Goal: Task Accomplishment & Management: Use online tool/utility

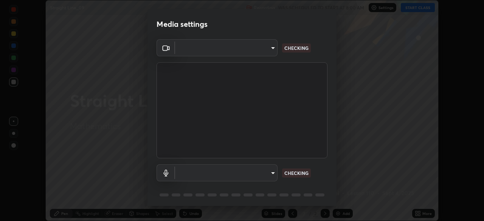
scroll to position [221, 484]
type input "9d859b0dc9df3993e45d71748640ef8916b2c21d6ac1b4416f64a69378af508e"
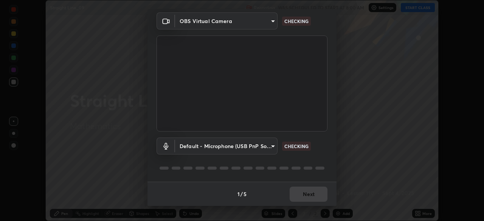
click at [269, 148] on body "Erase all Straight Line_09 Recording WAS SCHEDULED TO START AT 8:00 AM Settings…" at bounding box center [242, 110] width 484 height 221
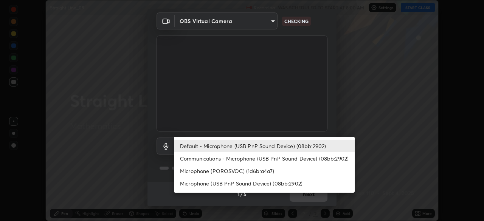
click at [258, 172] on li "Microphone (POROSVOC) (1d6b:a4a7)" at bounding box center [264, 171] width 181 height 12
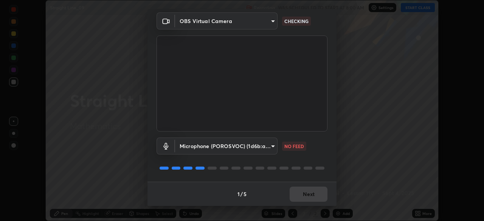
click at [271, 146] on body "Erase all Straight Line_09 Recording WAS SCHEDULED TO START AT 8:00 AM Settings…" at bounding box center [242, 110] width 484 height 221
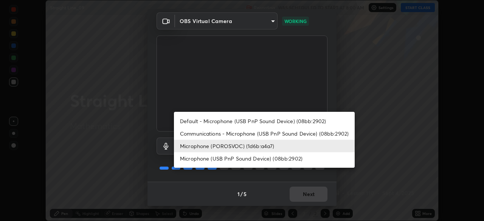
click at [263, 161] on li "Microphone (USB PnP Sound Device) (08bb:2902)" at bounding box center [264, 158] width 181 height 12
type input "4f06c2d6b51db1f9fe48d8ea370b420cdfdc57b065f61fb7ee4703c9f90ad683"
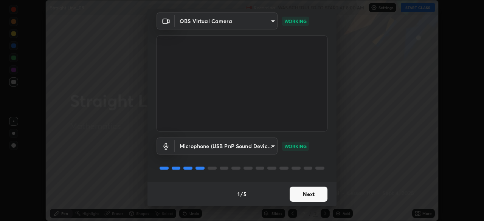
click at [312, 193] on button "Next" at bounding box center [309, 194] width 38 height 15
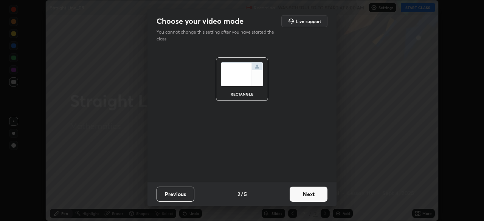
click at [314, 192] on button "Next" at bounding box center [309, 194] width 38 height 15
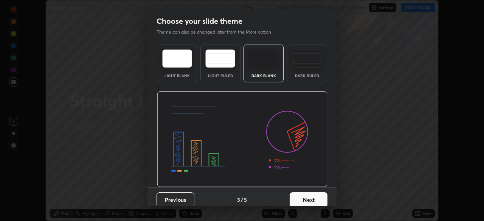
click at [315, 194] on button "Next" at bounding box center [309, 199] width 38 height 15
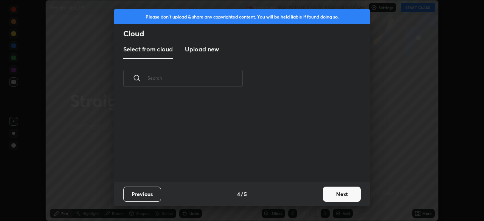
click at [340, 195] on button "Next" at bounding box center [342, 194] width 38 height 15
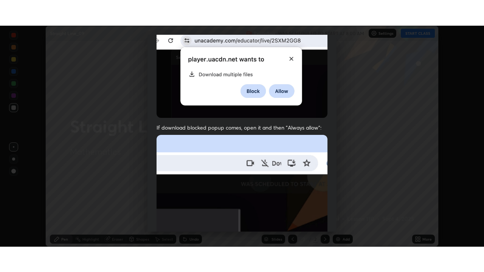
scroll to position [181, 0]
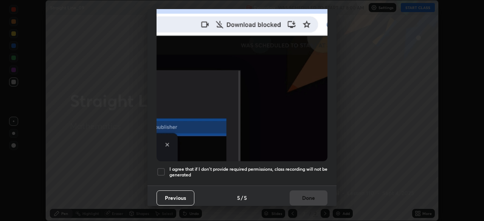
click at [163, 168] on div at bounding box center [161, 172] width 9 height 9
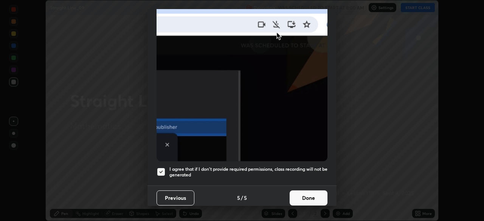
click at [312, 192] on button "Done" at bounding box center [309, 198] width 38 height 15
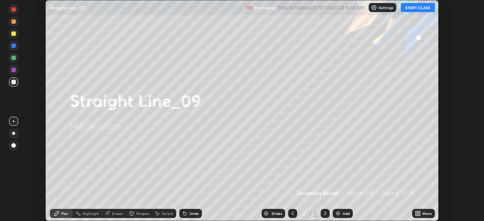
click at [424, 8] on button "START CLASS" at bounding box center [418, 7] width 34 height 9
click at [416, 214] on icon at bounding box center [417, 215] width 2 height 2
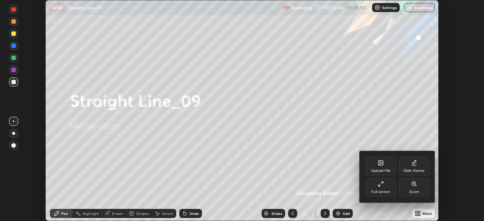
click at [382, 188] on div "Full screen" at bounding box center [381, 188] width 30 height 18
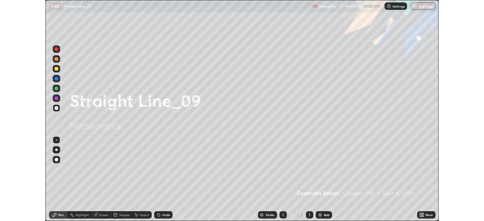
scroll to position [272, 484]
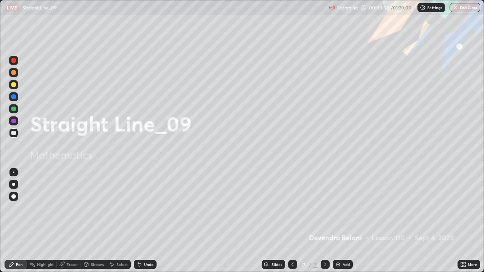
click at [343, 221] on div "Add" at bounding box center [346, 265] width 7 height 4
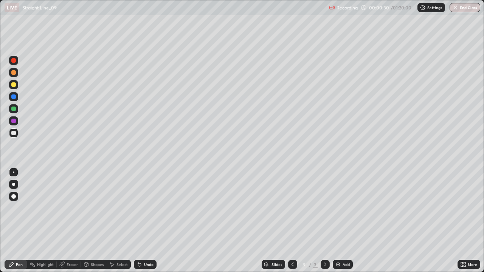
click at [17, 86] on div at bounding box center [13, 84] width 9 height 9
click at [14, 75] on div at bounding box center [13, 72] width 5 height 5
click at [335, 221] on img at bounding box center [338, 265] width 6 height 6
click at [292, 221] on icon at bounding box center [293, 265] width 6 height 6
click at [324, 221] on icon at bounding box center [325, 265] width 2 height 4
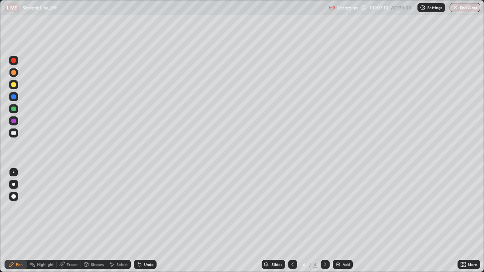
click at [323, 221] on icon at bounding box center [325, 265] width 6 height 6
click at [337, 221] on img at bounding box center [338, 265] width 6 height 6
click at [14, 85] on div at bounding box center [13, 84] width 5 height 5
click at [17, 112] on div at bounding box center [13, 108] width 9 height 9
click at [16, 64] on div at bounding box center [13, 60] width 9 height 9
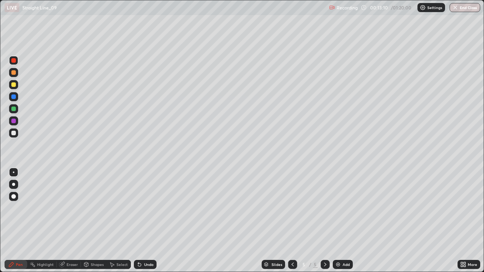
click at [16, 108] on div at bounding box center [13, 108] width 9 height 9
click at [17, 88] on div at bounding box center [13, 85] width 9 height 12
click at [340, 221] on img at bounding box center [338, 265] width 6 height 6
click at [14, 73] on div at bounding box center [13, 72] width 5 height 5
click at [151, 221] on div "Undo" at bounding box center [145, 264] width 23 height 9
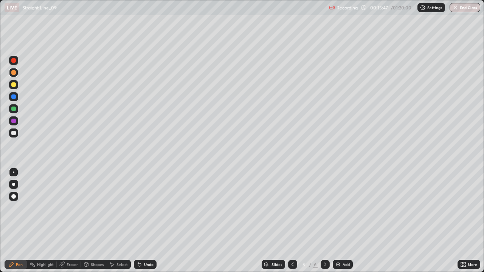
click at [151, 221] on div "Undo" at bounding box center [148, 265] width 9 height 4
click at [153, 221] on div "Undo" at bounding box center [145, 264] width 23 height 9
click at [154, 221] on div "Undo" at bounding box center [145, 264] width 23 height 9
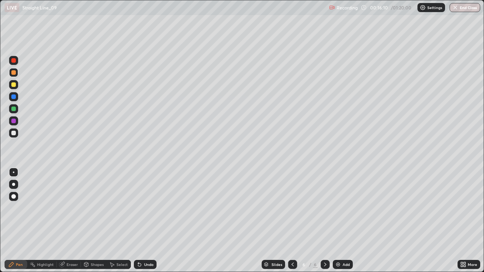
click at [155, 221] on div "Undo" at bounding box center [145, 264] width 23 height 9
click at [154, 221] on div "Undo" at bounding box center [145, 264] width 23 height 9
click at [16, 85] on div at bounding box center [13, 84] width 9 height 9
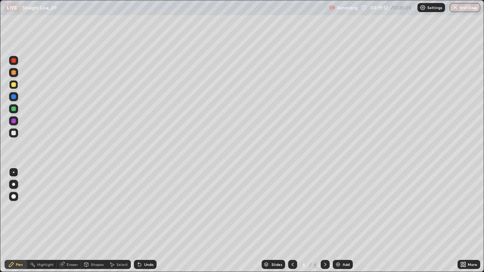
click at [341, 221] on div "Add" at bounding box center [343, 264] width 20 height 9
click at [14, 73] on div at bounding box center [13, 72] width 5 height 5
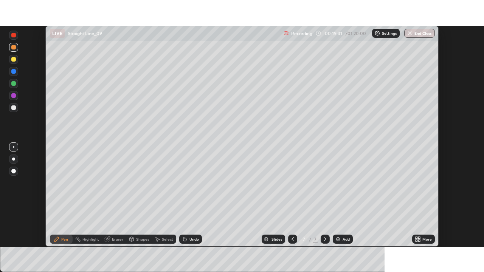
scroll to position [37597, 37334]
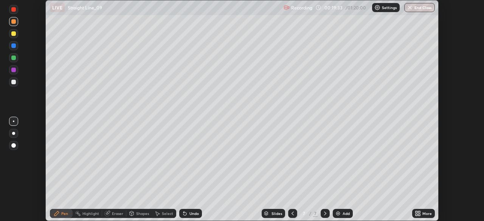
click at [413, 214] on div "More" at bounding box center [423, 213] width 23 height 9
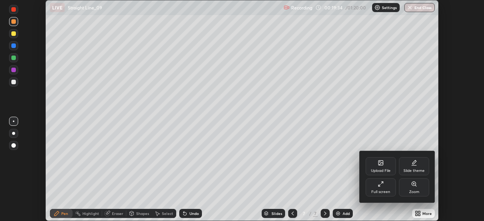
click at [391, 192] on div "Full screen" at bounding box center [381, 188] width 30 height 18
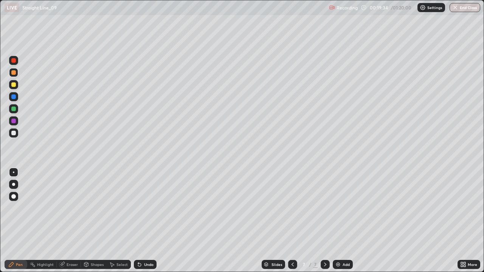
scroll to position [272, 484]
click at [13, 111] on div at bounding box center [13, 109] width 5 height 5
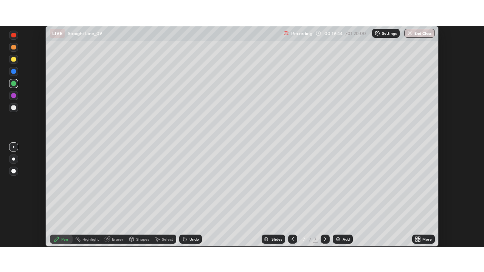
scroll to position [221, 484]
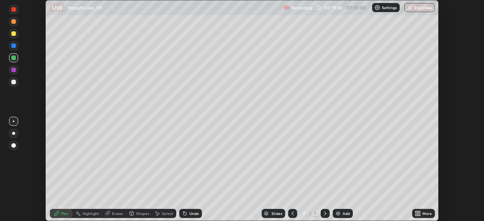
click at [419, 216] on icon at bounding box center [419, 215] width 2 height 2
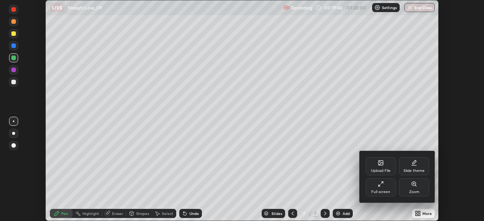
click at [386, 191] on div "Full screen" at bounding box center [380, 192] width 19 height 4
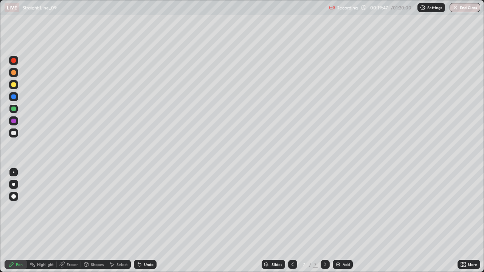
scroll to position [272, 484]
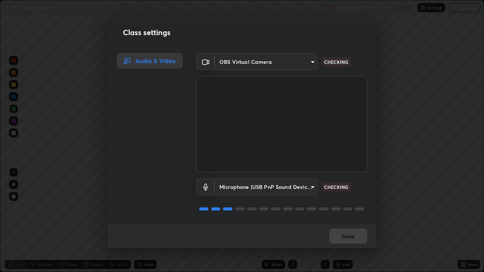
click at [311, 188] on body "Erase all LIVE Straight Line_09 Recording 00:19:49 / 01:20:00 Settings End Clas…" at bounding box center [242, 136] width 484 height 272
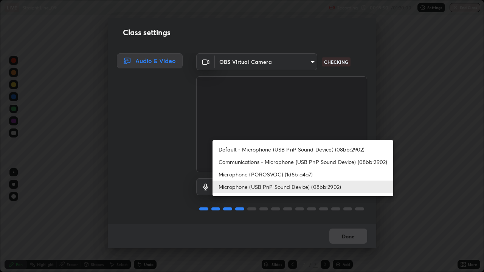
click at [292, 175] on li "Microphone (POROSVOC) (1d6b:a4a7)" at bounding box center [303, 174] width 181 height 12
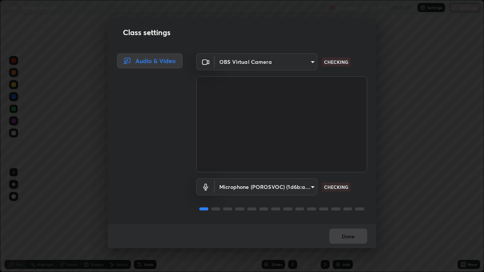
click at [305, 189] on body "Erase all LIVE Straight Line_09 Recording 00:19:51 / 01:20:00 Settings End Clas…" at bounding box center [242, 136] width 484 height 272
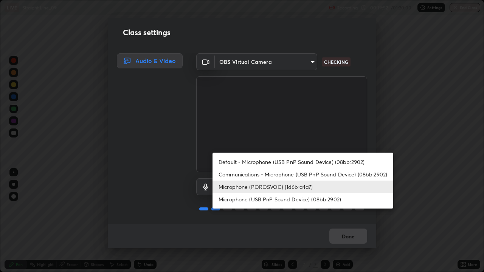
click at [289, 203] on li "Microphone (USB PnP Sound Device) (08bb:2902)" at bounding box center [303, 199] width 181 height 12
type input "4f06c2d6b51db1f9fe48d8ea370b420cdfdc57b065f61fb7ee4703c9f90ad683"
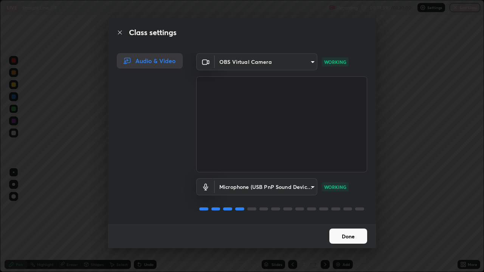
click at [360, 221] on button "Done" at bounding box center [348, 236] width 38 height 15
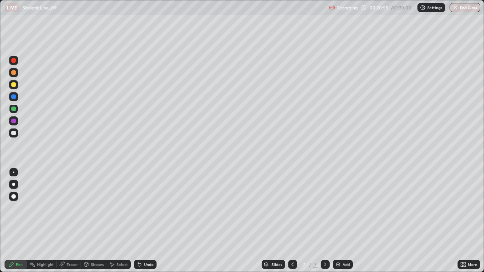
click at [17, 85] on div at bounding box center [13, 84] width 9 height 9
click at [14, 109] on div at bounding box center [13, 109] width 5 height 5
click at [14, 73] on div at bounding box center [13, 72] width 5 height 5
click at [14, 121] on div at bounding box center [13, 121] width 5 height 5
click at [16, 137] on div at bounding box center [13, 133] width 9 height 9
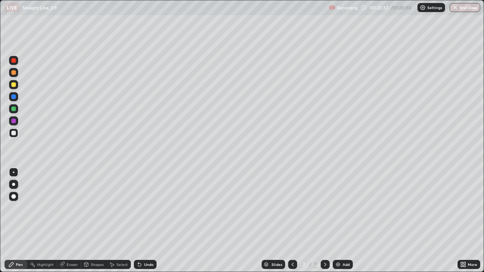
click at [14, 110] on div at bounding box center [13, 109] width 5 height 5
click at [67, 221] on div "Eraser" at bounding box center [72, 265] width 11 height 4
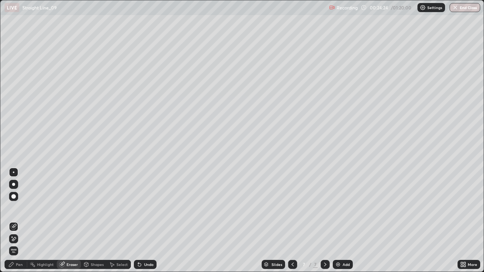
click at [22, 221] on div "Pen" at bounding box center [19, 265] width 7 height 4
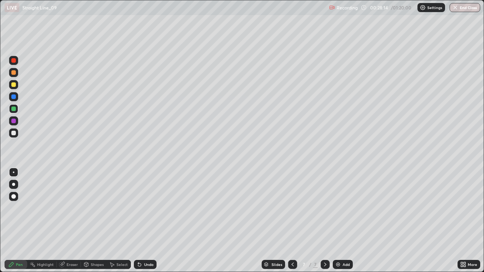
click at [17, 86] on div at bounding box center [13, 84] width 9 height 9
click at [14, 110] on div at bounding box center [13, 109] width 5 height 5
click at [15, 73] on div at bounding box center [13, 72] width 5 height 5
click at [16, 98] on div at bounding box center [13, 96] width 9 height 9
click at [127, 221] on div "Select" at bounding box center [119, 264] width 24 height 9
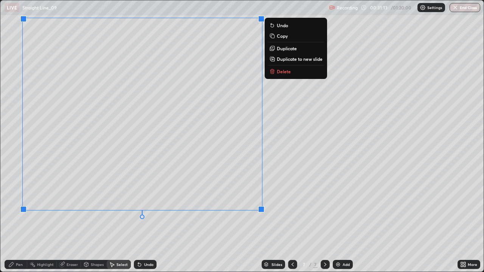
click at [284, 74] on p "Delete" at bounding box center [284, 71] width 14 height 6
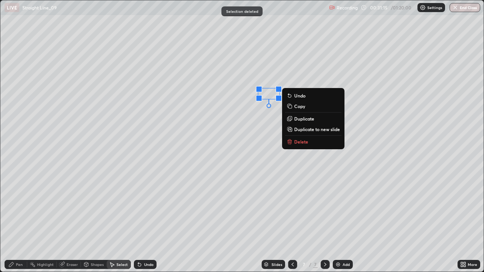
click at [304, 144] on p "Delete" at bounding box center [301, 142] width 14 height 6
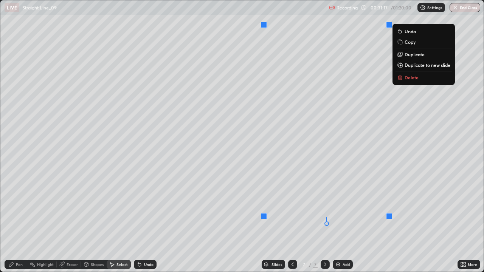
click at [405, 79] on p "Delete" at bounding box center [412, 78] width 14 height 6
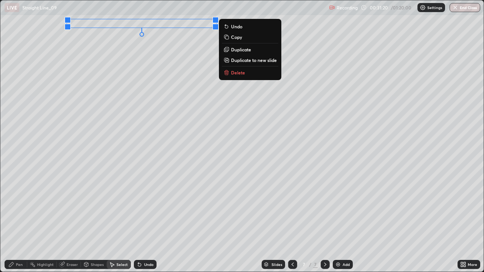
click at [244, 76] on button "Delete" at bounding box center [250, 72] width 56 height 9
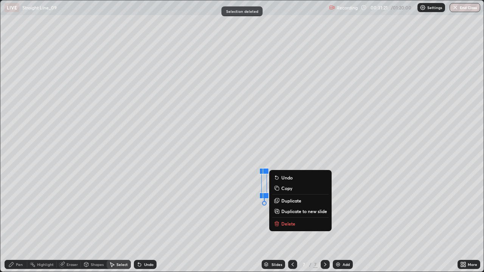
click at [295, 221] on button "Delete" at bounding box center [300, 223] width 56 height 9
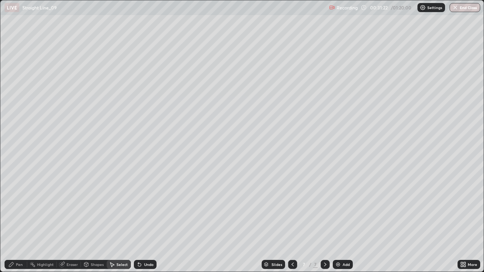
click at [24, 221] on div "Pen" at bounding box center [16, 264] width 23 height 9
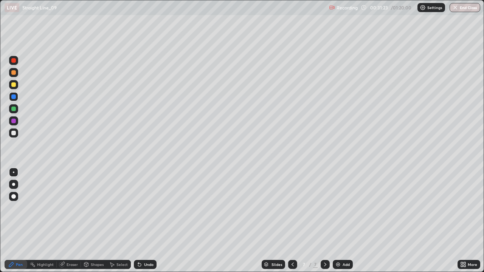
click at [13, 86] on div at bounding box center [13, 84] width 5 height 5
click at [14, 111] on div at bounding box center [13, 109] width 5 height 5
click at [15, 134] on div at bounding box center [13, 133] width 5 height 5
click at [340, 221] on div "Add" at bounding box center [343, 264] width 20 height 9
click at [14, 85] on div at bounding box center [13, 84] width 5 height 5
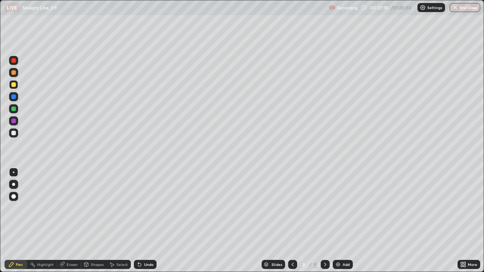
click at [145, 221] on div "Undo" at bounding box center [148, 265] width 9 height 4
click at [142, 221] on div "Undo" at bounding box center [145, 264] width 23 height 9
click at [145, 221] on div "Undo" at bounding box center [145, 264] width 23 height 9
click at [146, 221] on div "Undo" at bounding box center [145, 264] width 23 height 9
click at [149, 221] on div "Undo" at bounding box center [145, 264] width 23 height 9
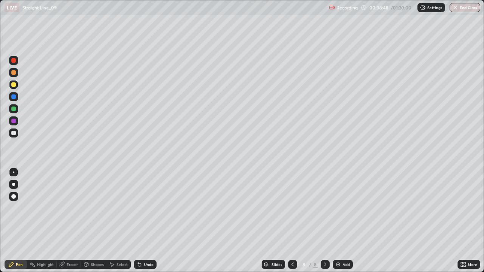
click at [14, 61] on div at bounding box center [13, 60] width 5 height 5
click at [14, 136] on div at bounding box center [13, 133] width 9 height 9
click at [14, 97] on div at bounding box center [13, 97] width 5 height 5
click at [155, 221] on div "Undo" at bounding box center [145, 264] width 23 height 9
click at [153, 221] on div "Undo" at bounding box center [145, 264] width 23 height 9
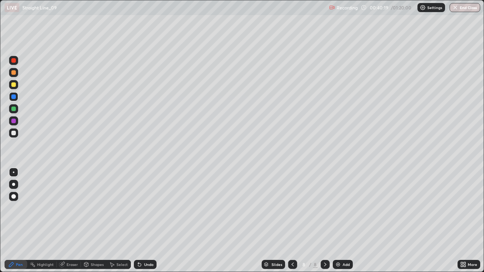
click at [154, 221] on div "Undo" at bounding box center [145, 264] width 23 height 9
click at [150, 221] on div "Undo" at bounding box center [145, 264] width 23 height 9
click at [149, 221] on div "Undo" at bounding box center [145, 264] width 23 height 9
click at [12, 110] on div at bounding box center [13, 109] width 5 height 5
click at [16, 134] on div at bounding box center [13, 133] width 5 height 5
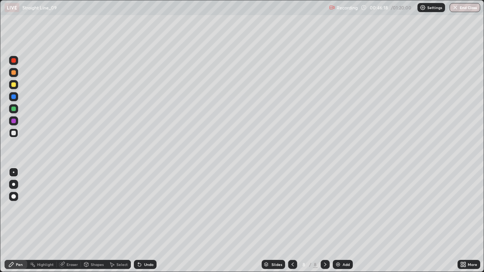
click at [151, 221] on div "Undo" at bounding box center [145, 264] width 23 height 9
click at [147, 221] on div "Undo" at bounding box center [145, 264] width 23 height 9
click at [148, 221] on div "Undo" at bounding box center [145, 264] width 23 height 9
click at [149, 221] on div "Undo" at bounding box center [145, 264] width 23 height 9
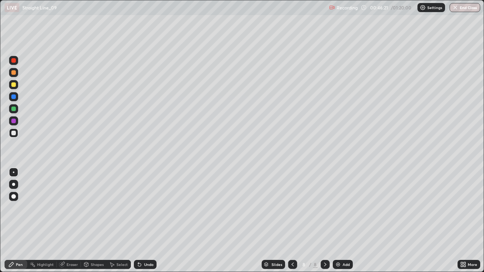
click at [150, 221] on div "Undo" at bounding box center [145, 264] width 23 height 9
click at [143, 221] on div "Undo" at bounding box center [145, 264] width 23 height 9
click at [141, 221] on icon at bounding box center [140, 265] width 6 height 6
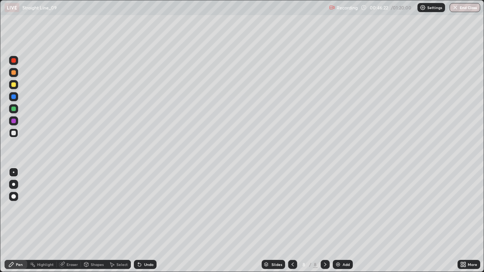
click at [141, 221] on div "Undo" at bounding box center [145, 264] width 23 height 9
click at [142, 221] on div "Undo" at bounding box center [145, 264] width 23 height 9
click at [149, 221] on div "Undo" at bounding box center [148, 265] width 9 height 4
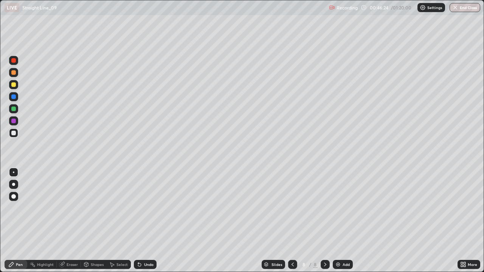
click at [146, 221] on div "Undo" at bounding box center [145, 264] width 23 height 9
click at [75, 221] on div "Eraser" at bounding box center [72, 265] width 11 height 4
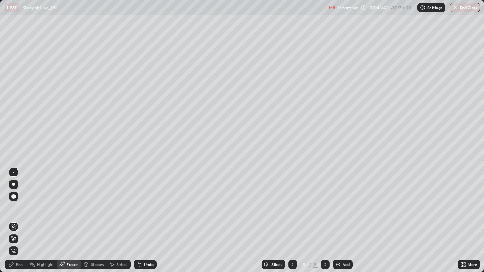
click at [20, 221] on div "Pen" at bounding box center [19, 265] width 7 height 4
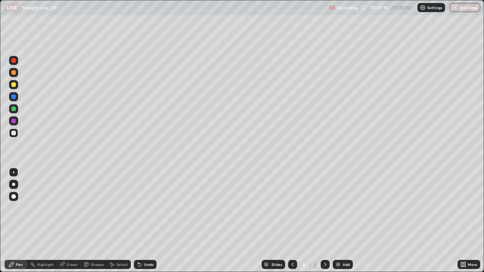
click at [119, 221] on div "Select" at bounding box center [121, 265] width 11 height 4
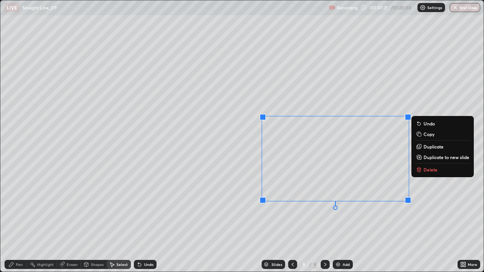
click at [424, 171] on p "Delete" at bounding box center [431, 170] width 14 height 6
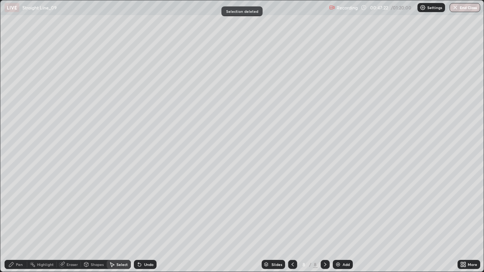
click at [18, 221] on div "Pen" at bounding box center [19, 265] width 7 height 4
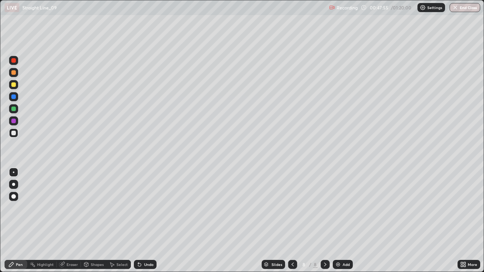
click at [14, 112] on div at bounding box center [13, 108] width 9 height 9
click at [347, 221] on div "Add" at bounding box center [346, 265] width 7 height 4
click at [13, 109] on div at bounding box center [13, 109] width 5 height 5
click at [14, 83] on div at bounding box center [13, 84] width 5 height 5
click at [145, 221] on div "Undo" at bounding box center [148, 265] width 9 height 4
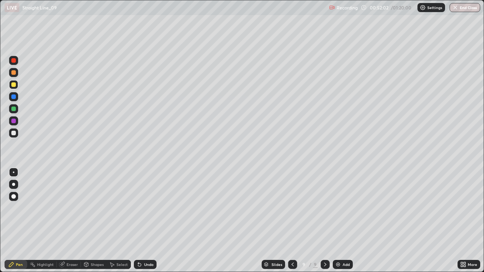
click at [147, 221] on div "Undo" at bounding box center [145, 264] width 23 height 9
click at [147, 221] on div "Undo" at bounding box center [148, 265] width 9 height 4
click at [15, 108] on div at bounding box center [13, 109] width 5 height 5
click at [14, 137] on div at bounding box center [13, 133] width 9 height 9
click at [68, 221] on div "Eraser" at bounding box center [72, 265] width 11 height 4
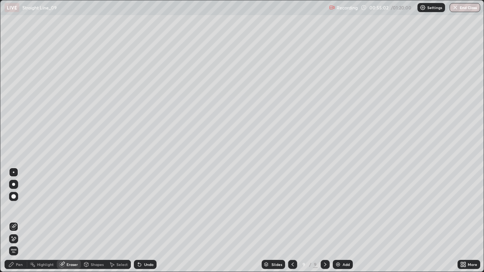
click at [23, 221] on div "Pen" at bounding box center [16, 264] width 23 height 9
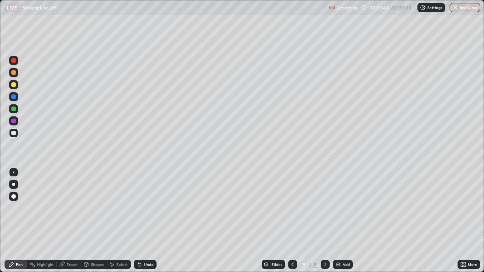
click at [16, 100] on div at bounding box center [13, 96] width 9 height 9
click at [16, 85] on div at bounding box center [13, 84] width 9 height 9
click at [336, 221] on img at bounding box center [338, 265] width 6 height 6
click at [292, 221] on icon at bounding box center [292, 265] width 6 height 6
click at [14, 133] on div at bounding box center [13, 133] width 5 height 5
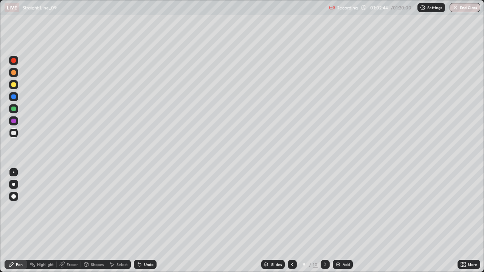
click at [151, 221] on div "Undo" at bounding box center [148, 265] width 9 height 4
click at [150, 221] on div "Undo" at bounding box center [145, 264] width 23 height 9
click at [152, 221] on div "Undo" at bounding box center [148, 265] width 9 height 4
click at [14, 97] on div at bounding box center [13, 97] width 5 height 5
click at [14, 74] on div at bounding box center [13, 72] width 5 height 5
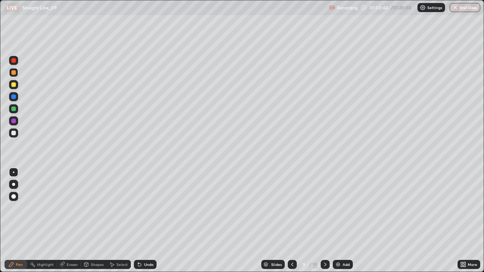
click at [146, 221] on div "Undo" at bounding box center [148, 265] width 9 height 4
click at [143, 221] on div "Undo" at bounding box center [145, 264] width 23 height 9
click at [141, 221] on div "Undo" at bounding box center [145, 264] width 23 height 9
click at [76, 221] on div "Eraser" at bounding box center [72, 265] width 11 height 4
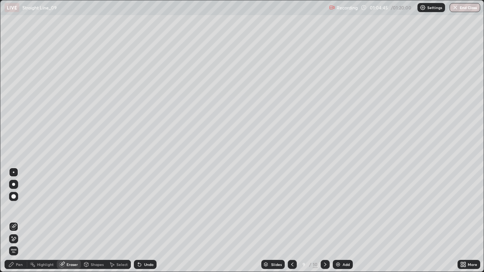
click at [21, 221] on div "Pen" at bounding box center [16, 264] width 23 height 9
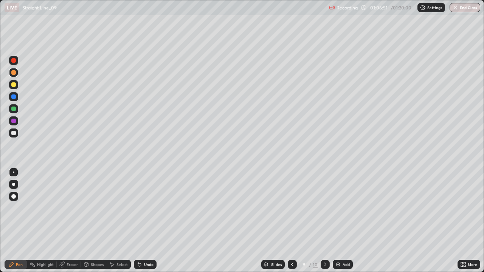
click at [120, 221] on div "Select" at bounding box center [121, 265] width 11 height 4
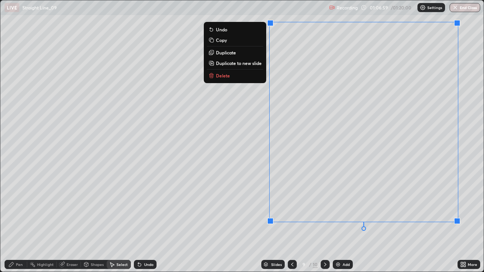
click at [250, 79] on button "Delete" at bounding box center [235, 75] width 56 height 9
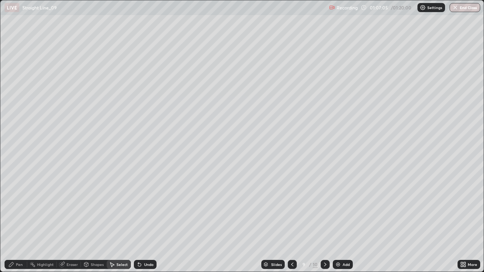
click at [74, 221] on div "Eraser" at bounding box center [69, 264] width 24 height 9
click at [24, 221] on div "Pen" at bounding box center [16, 264] width 23 height 9
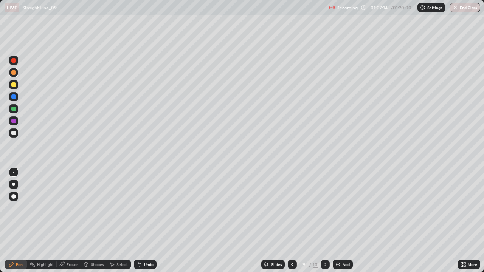
click at [17, 136] on div at bounding box center [13, 133] width 9 height 9
click at [16, 88] on div at bounding box center [13, 84] width 9 height 9
click at [147, 221] on div "Undo" at bounding box center [148, 265] width 9 height 4
click at [145, 221] on div "Undo" at bounding box center [148, 265] width 9 height 4
click at [149, 221] on div "Undo" at bounding box center [148, 265] width 9 height 4
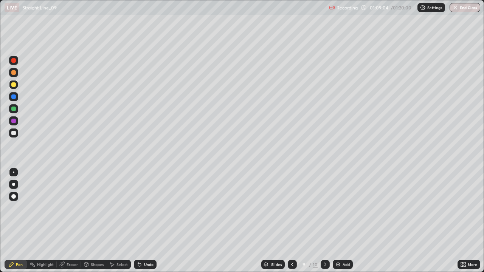
click at [147, 221] on div "Undo" at bounding box center [148, 265] width 9 height 4
click at [17, 136] on div at bounding box center [13, 133] width 9 height 9
click at [15, 84] on div at bounding box center [13, 84] width 5 height 5
click at [324, 221] on icon at bounding box center [325, 265] width 6 height 6
click at [335, 221] on div "Add" at bounding box center [343, 264] width 20 height 9
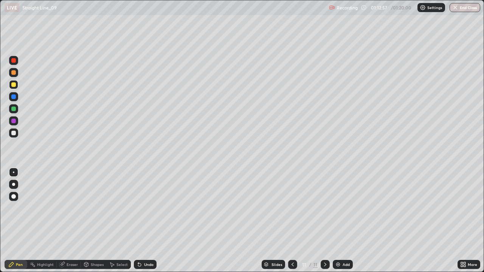
click at [14, 112] on div at bounding box center [13, 108] width 9 height 9
click at [18, 135] on div at bounding box center [13, 133] width 9 height 9
click at [147, 221] on div "Undo" at bounding box center [148, 265] width 9 height 4
click at [148, 221] on div "Undo" at bounding box center [145, 264] width 23 height 9
click at [14, 109] on div at bounding box center [13, 109] width 5 height 5
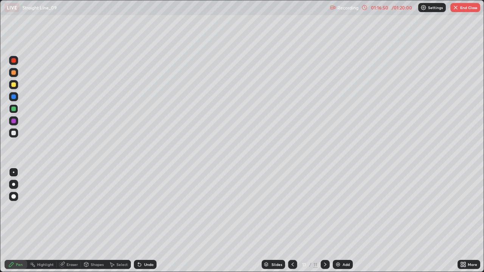
click at [348, 221] on div "Add" at bounding box center [346, 265] width 7 height 4
click at [16, 87] on div at bounding box center [13, 84] width 9 height 9
click at [144, 221] on div "Undo" at bounding box center [148, 265] width 9 height 4
click at [147, 221] on div "Undo" at bounding box center [148, 265] width 9 height 4
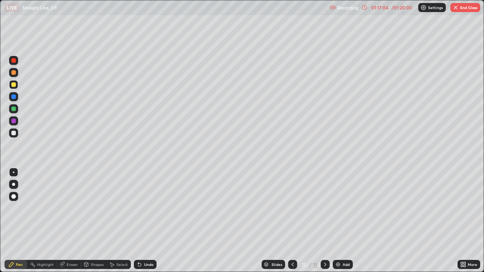
click at [147, 221] on div "Undo" at bounding box center [148, 265] width 9 height 4
click at [14, 96] on div at bounding box center [13, 97] width 5 height 5
click at [148, 221] on div "Undo" at bounding box center [148, 265] width 9 height 4
click at [144, 221] on div "Undo" at bounding box center [145, 264] width 23 height 9
click at [143, 221] on div "Undo" at bounding box center [145, 264] width 23 height 9
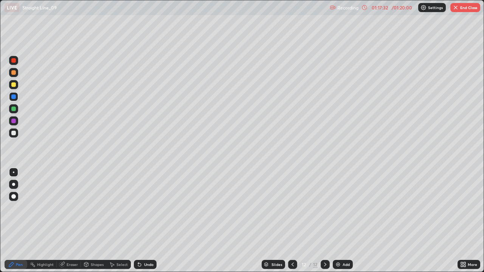
click at [141, 221] on div "Undo" at bounding box center [145, 264] width 23 height 9
click at [14, 135] on div at bounding box center [13, 133] width 5 height 5
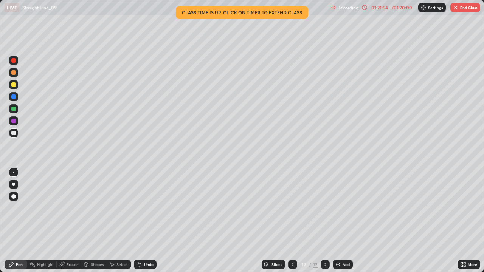
click at [463, 6] on button "End Class" at bounding box center [465, 7] width 30 height 9
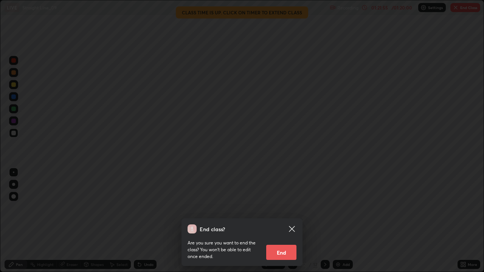
click at [283, 221] on button "End" at bounding box center [281, 252] width 30 height 15
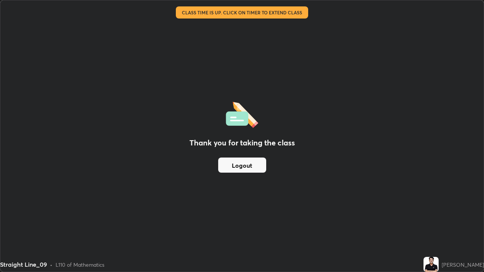
click at [252, 164] on button "Logout" at bounding box center [242, 165] width 48 height 15
